Goal: Check status: Check status

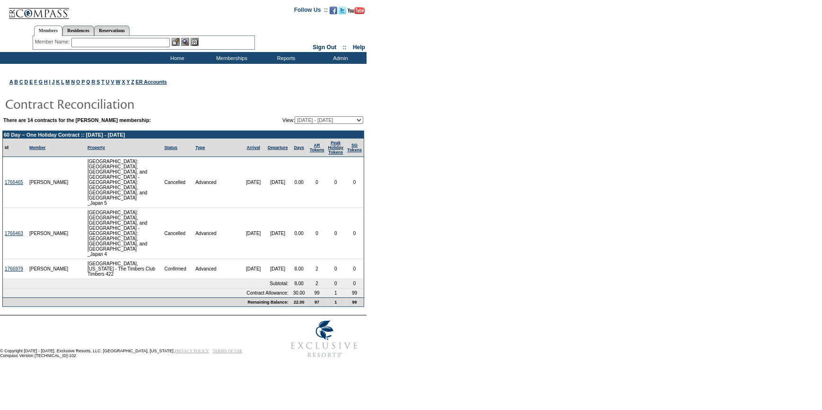
click at [299, 119] on select "[DATE] - [DATE] [DATE] - [DATE] [DATE] - [DATE] [DATE] - [DATE] [DATE] - [DATE]…" at bounding box center [329, 120] width 69 height 8
select select "126356"
click at [295, 116] on select "[DATE] - [DATE] [DATE] - [DATE] [DATE] - [DATE] [DATE] - [DATE] [DATE] - [DATE]…" at bounding box center [329, 120] width 69 height 8
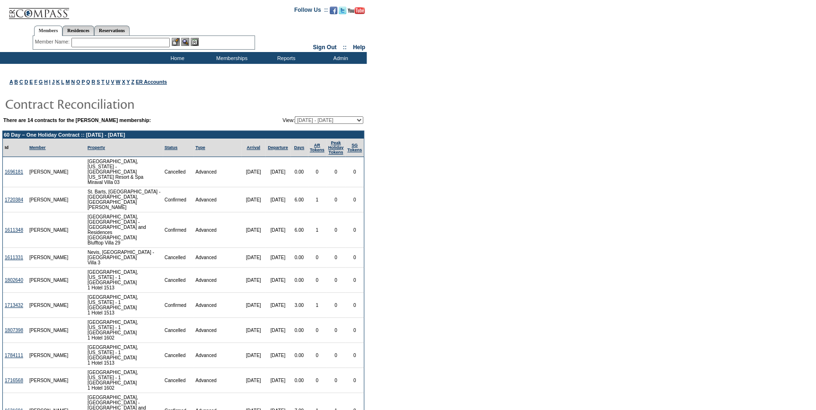
click at [334, 117] on select "[DATE] - [DATE] [DATE] - [DATE] [DATE] - [DATE] [DATE] - [DATE] [DATE] - [DATE]…" at bounding box center [329, 120] width 69 height 8
select select "120787"
click at [295, 116] on select "[DATE] - [DATE] [DATE] - [DATE] [DATE] - [DATE] [DATE] - [DATE] [DATE] - [DATE]…" at bounding box center [329, 120] width 69 height 8
